Goal: Task Accomplishment & Management: Manage account settings

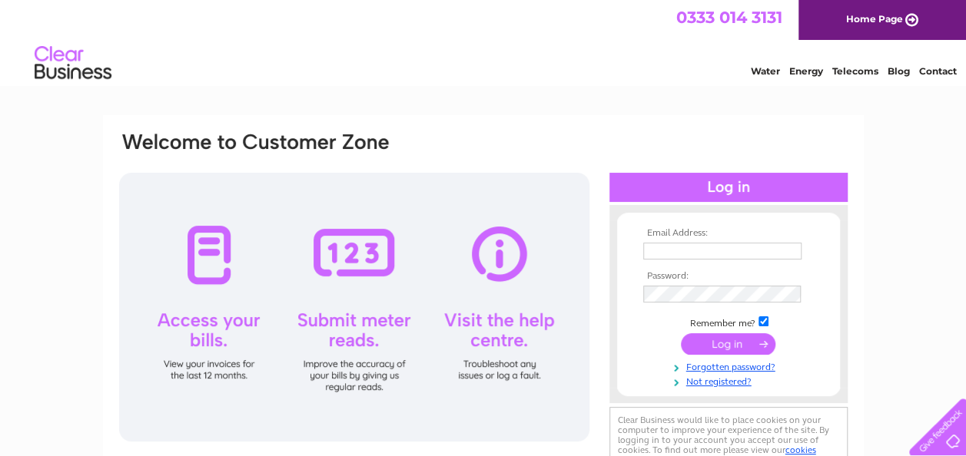
click at [654, 257] on input "text" at bounding box center [722, 251] width 158 height 17
type input "hallspigfarm@gmail.com"
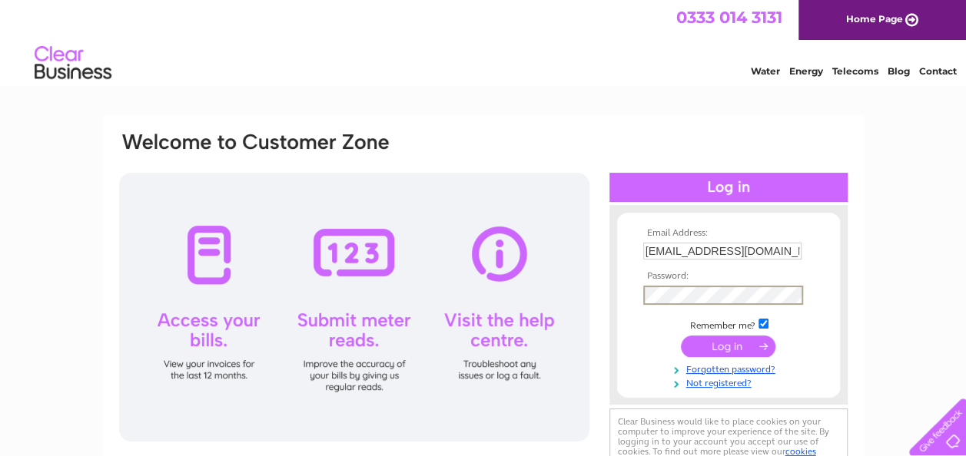
click at [721, 346] on input "submit" at bounding box center [728, 347] width 95 height 22
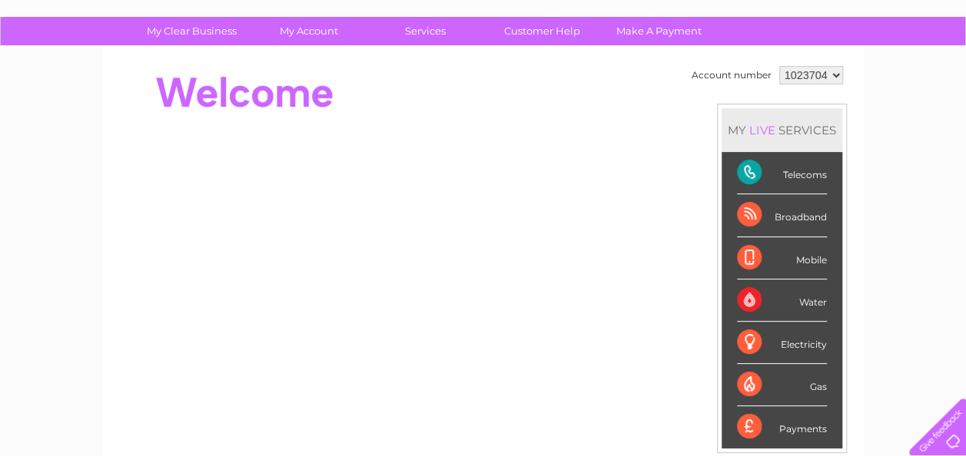
scroll to position [84, 0]
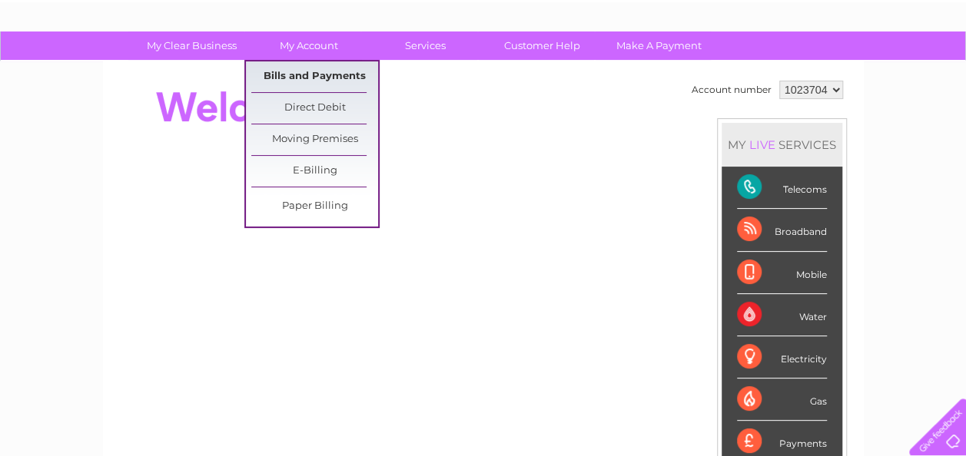
click at [302, 72] on link "Bills and Payments" at bounding box center [314, 76] width 127 height 31
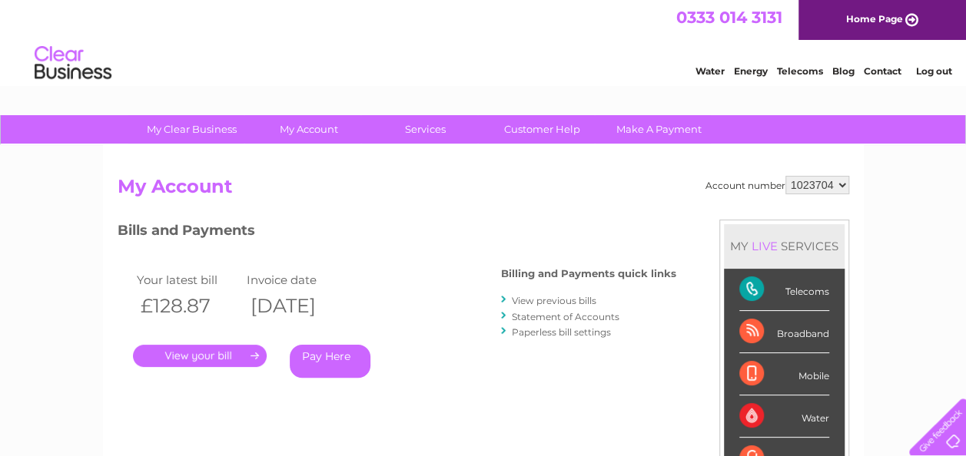
click at [218, 353] on link "." at bounding box center [200, 356] width 134 height 22
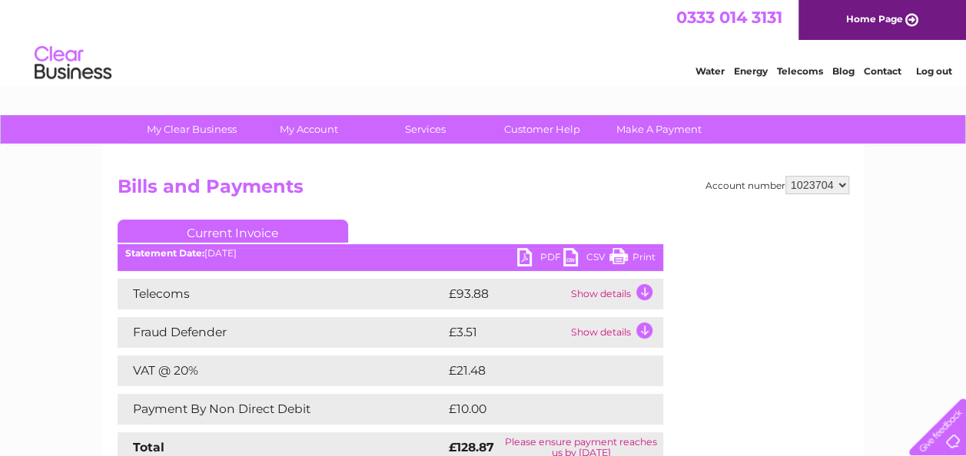
click at [522, 254] on link "PDF" at bounding box center [540, 259] width 46 height 22
